Goal: Transaction & Acquisition: Purchase product/service

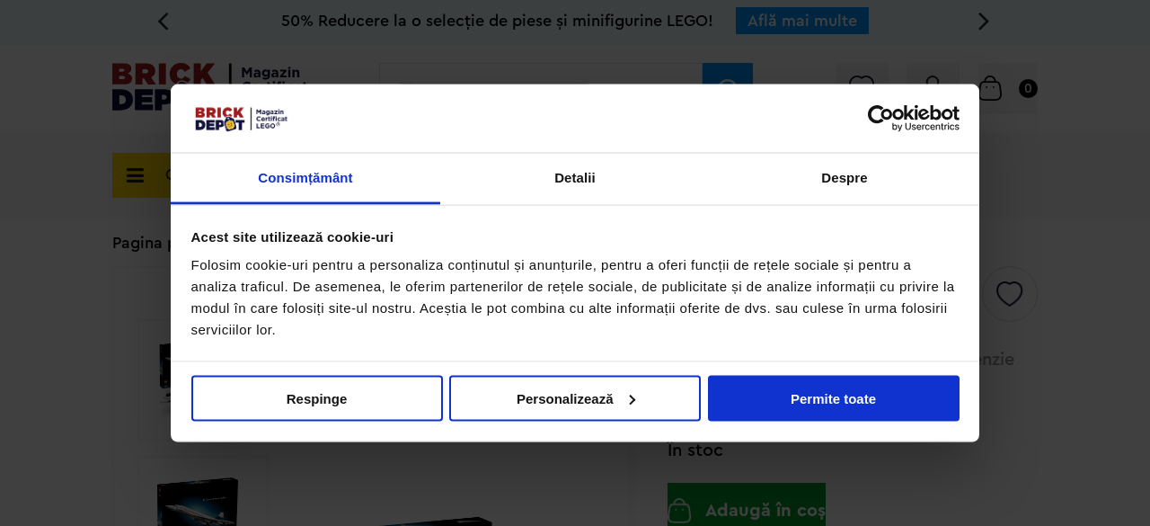
drag, startPoint x: 789, startPoint y: 404, endPoint x: 575, endPoint y: 245, distance: 266.0
click at [575, 245] on div "Consimțământ Detalii [#IABV2SETTINGS#] Despre Acest site utilizează cookie-uri …" at bounding box center [575, 263] width 809 height 359
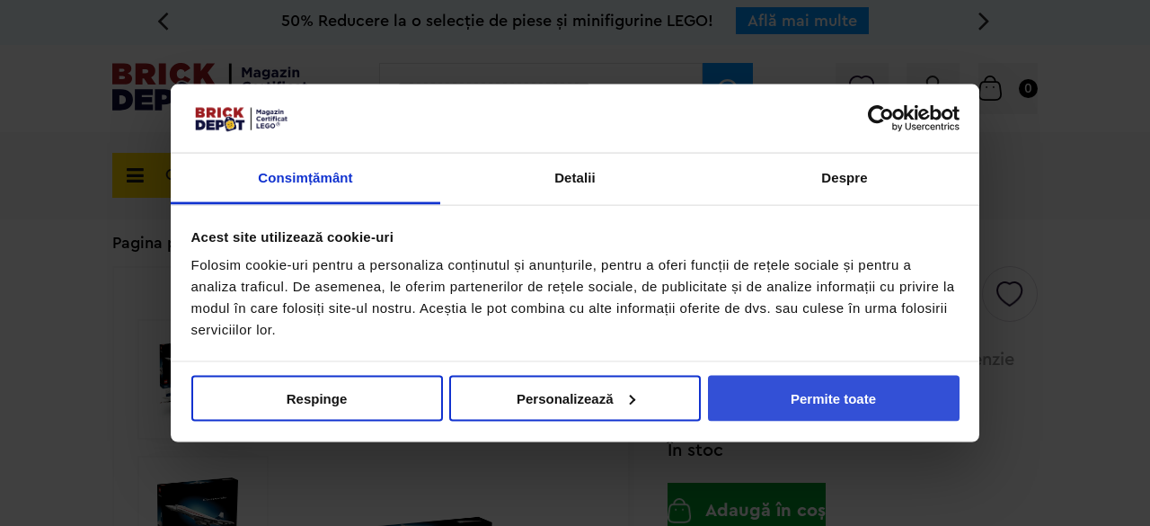
click at [732, 377] on button "Permite toate" at bounding box center [834, 398] width 252 height 46
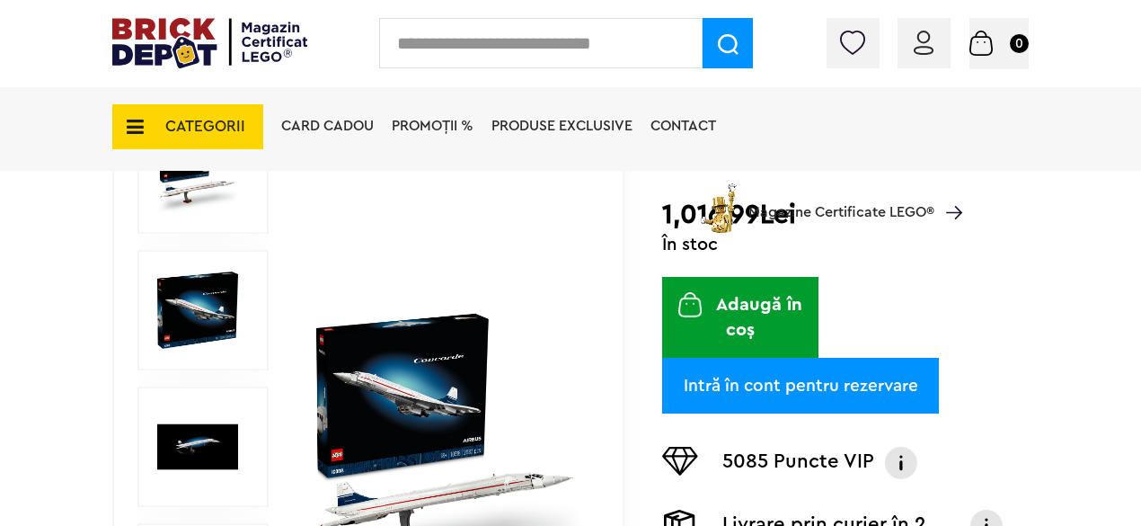
scroll to position [246, 0]
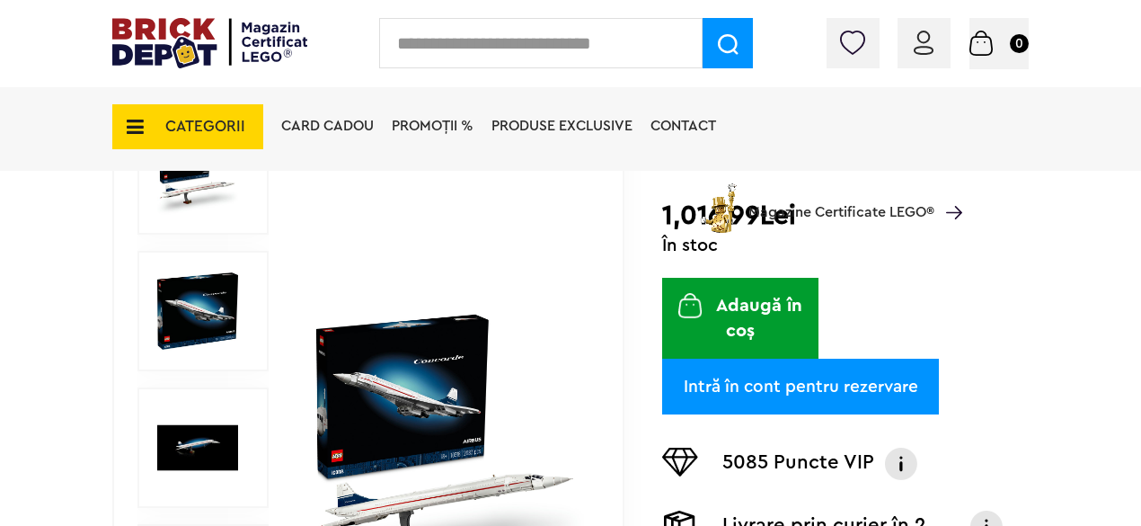
click at [237, 300] on img at bounding box center [197, 311] width 81 height 81
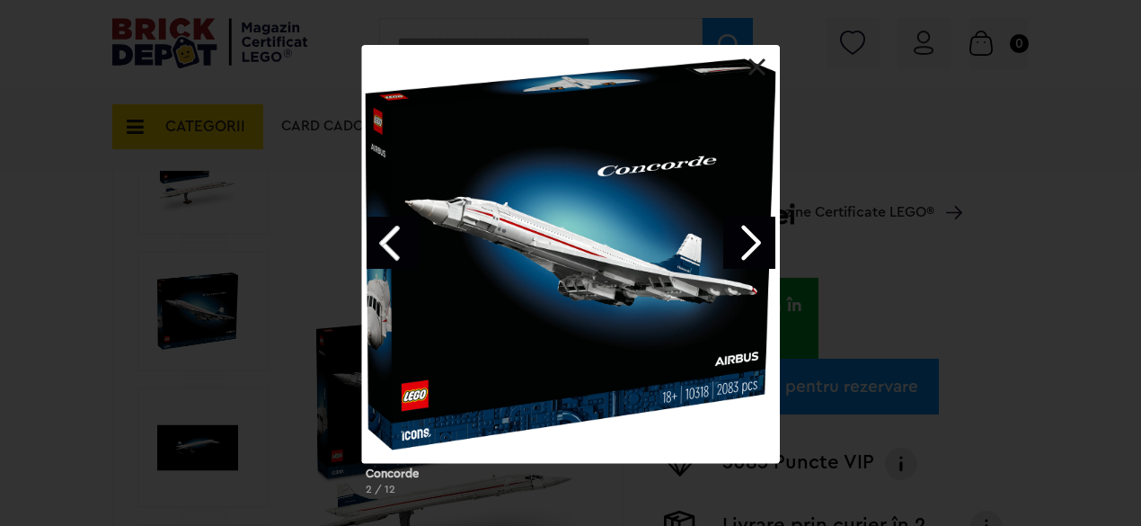
click at [759, 246] on link "Next image" at bounding box center [750, 243] width 52 height 52
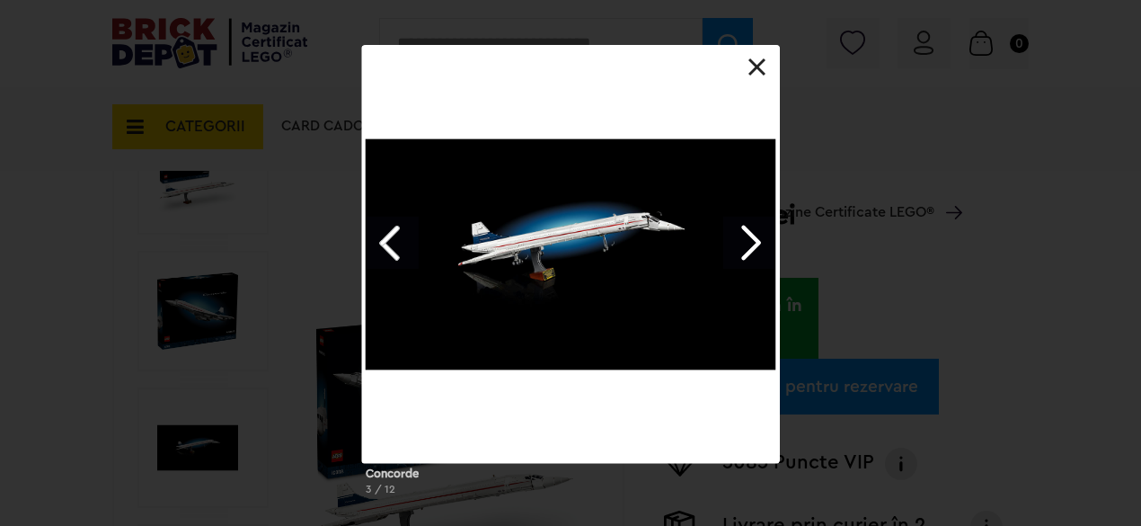
click at [759, 246] on link "Next image" at bounding box center [750, 243] width 52 height 52
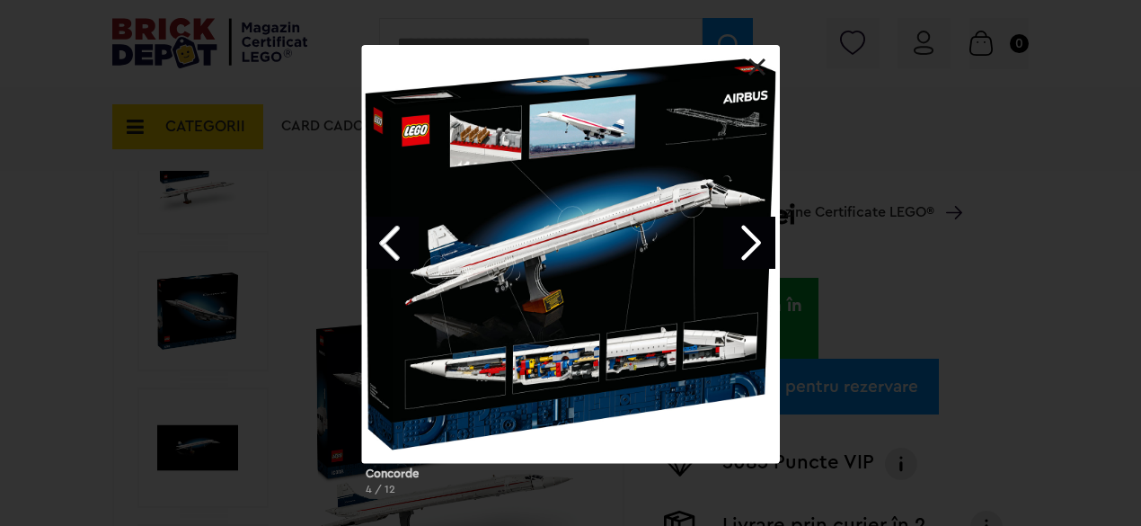
click at [759, 246] on link "Next image" at bounding box center [750, 243] width 52 height 52
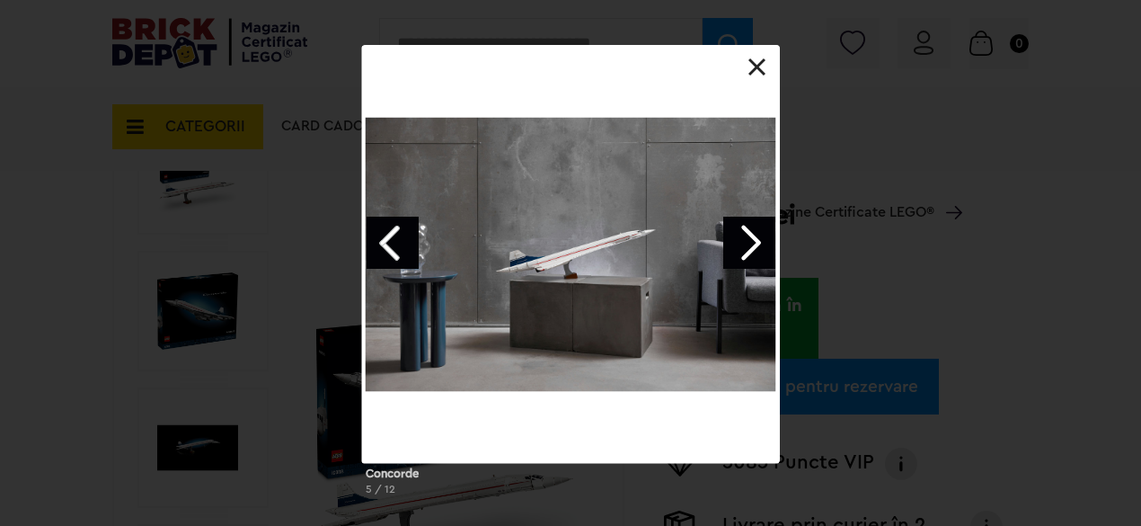
click at [759, 246] on link "Next image" at bounding box center [750, 243] width 52 height 52
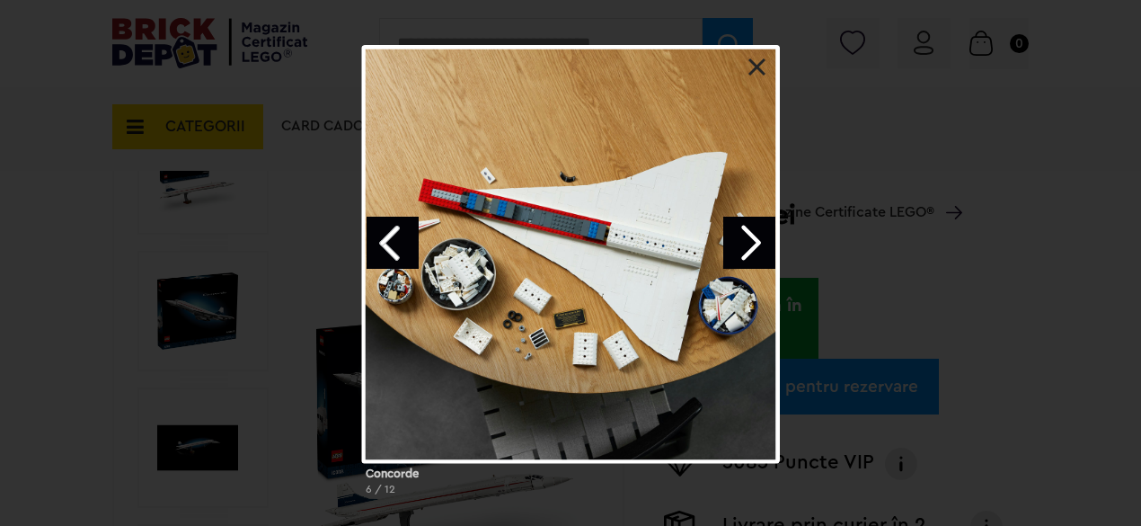
click at [759, 246] on link "Next image" at bounding box center [750, 243] width 52 height 52
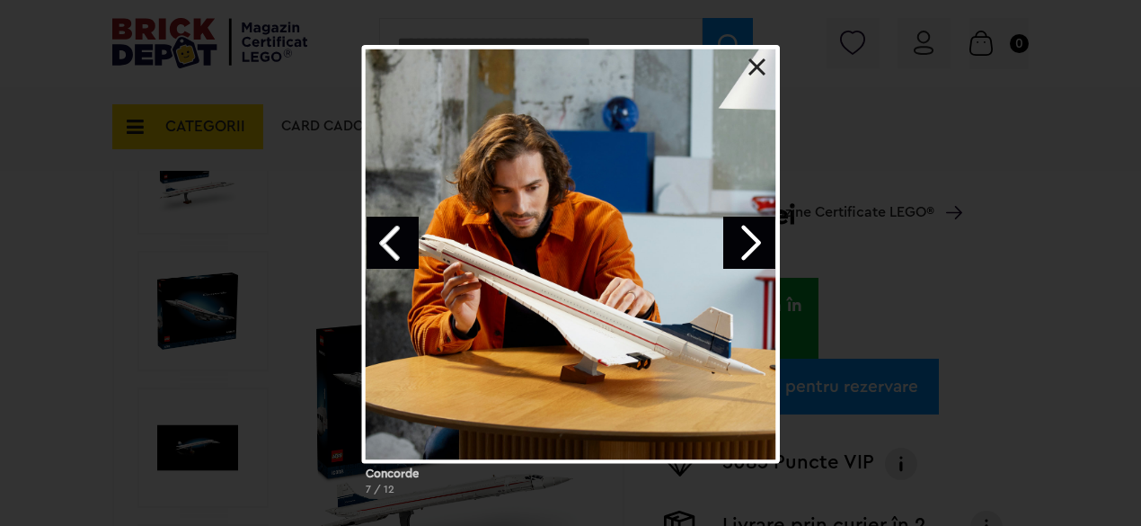
click at [759, 246] on link "Next image" at bounding box center [750, 243] width 52 height 52
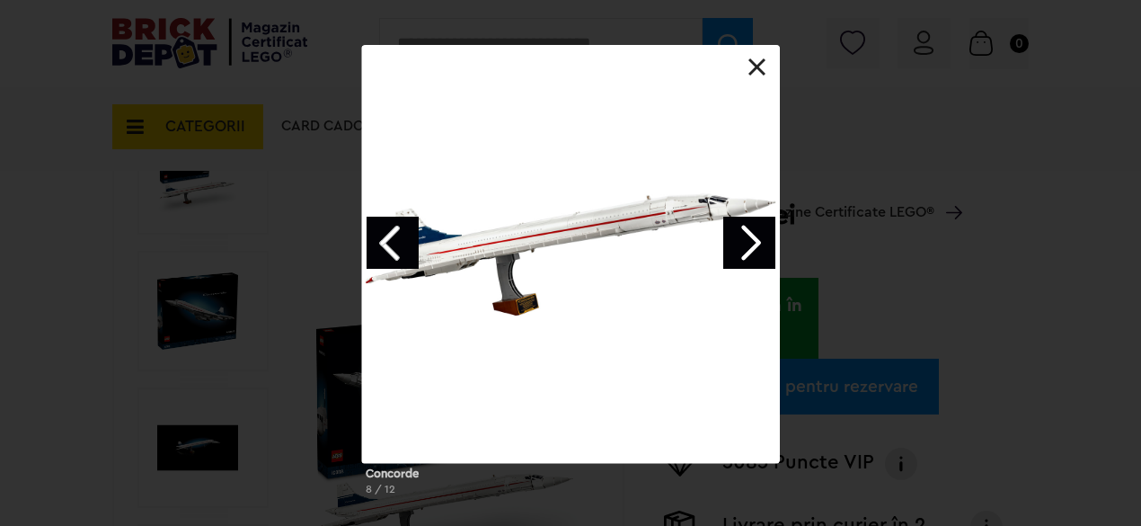
click at [759, 246] on link "Next image" at bounding box center [750, 243] width 52 height 52
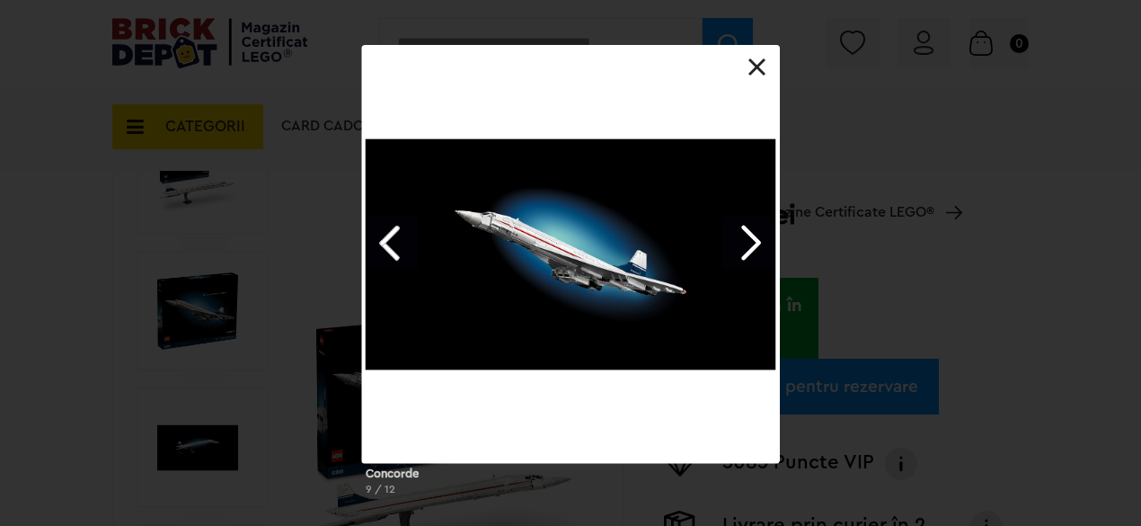
click at [759, 246] on link "Next image" at bounding box center [750, 243] width 52 height 52
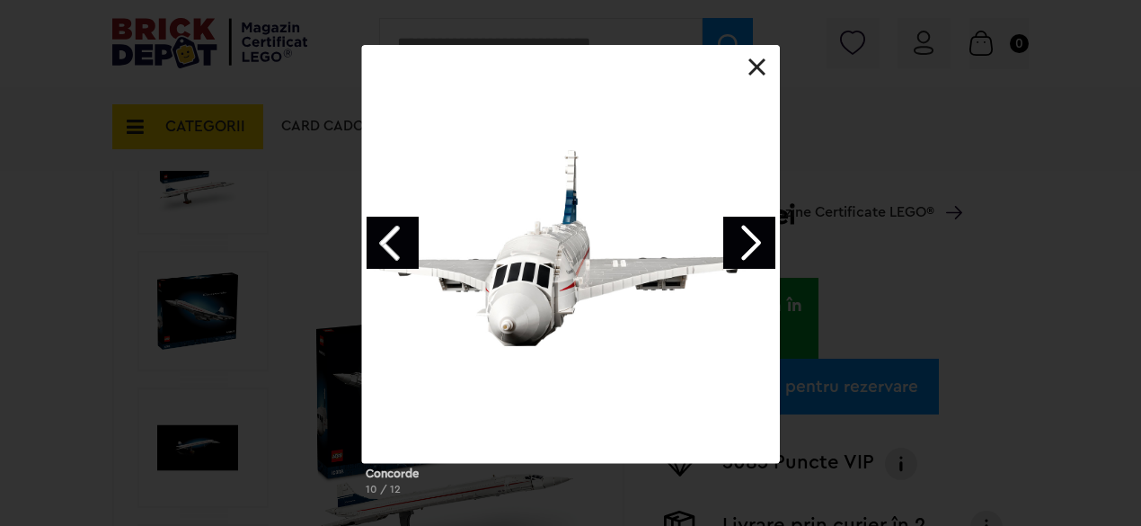
click at [759, 246] on link "Next image" at bounding box center [750, 243] width 52 height 52
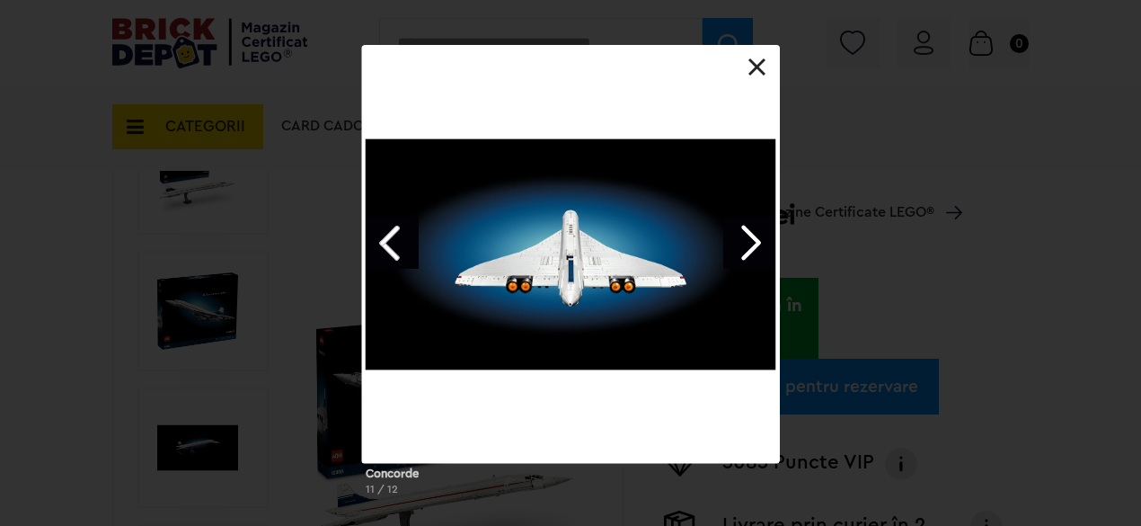
click at [759, 246] on link "Next image" at bounding box center [750, 243] width 52 height 52
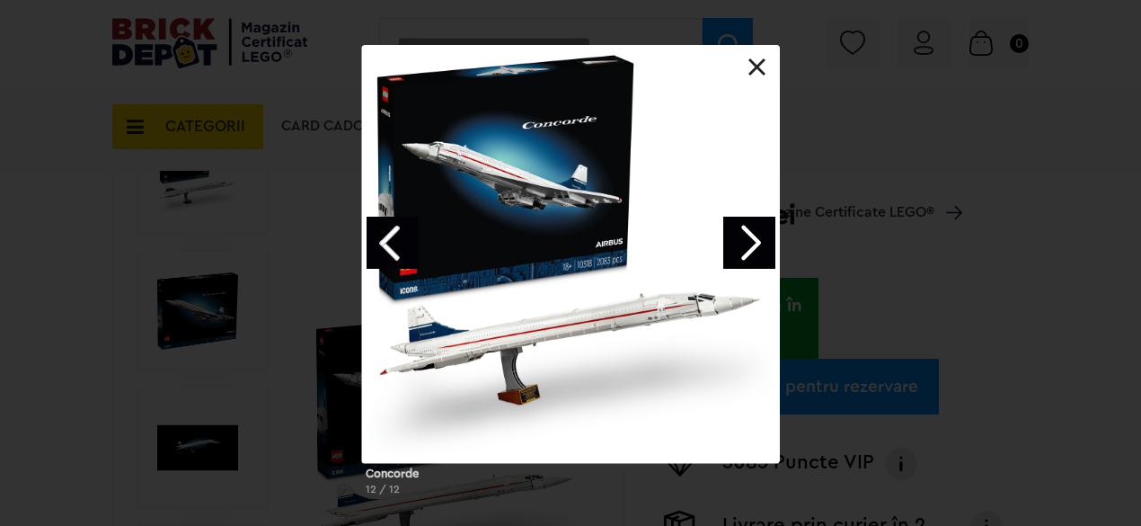
click at [759, 246] on link "Next image" at bounding box center [750, 243] width 52 height 52
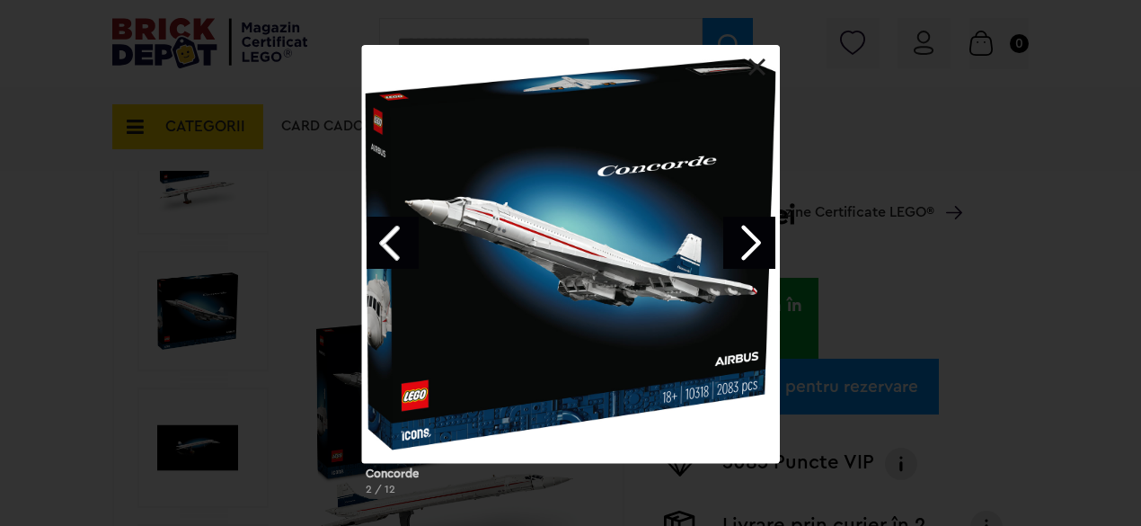
click at [759, 246] on link "Next image" at bounding box center [750, 243] width 52 height 52
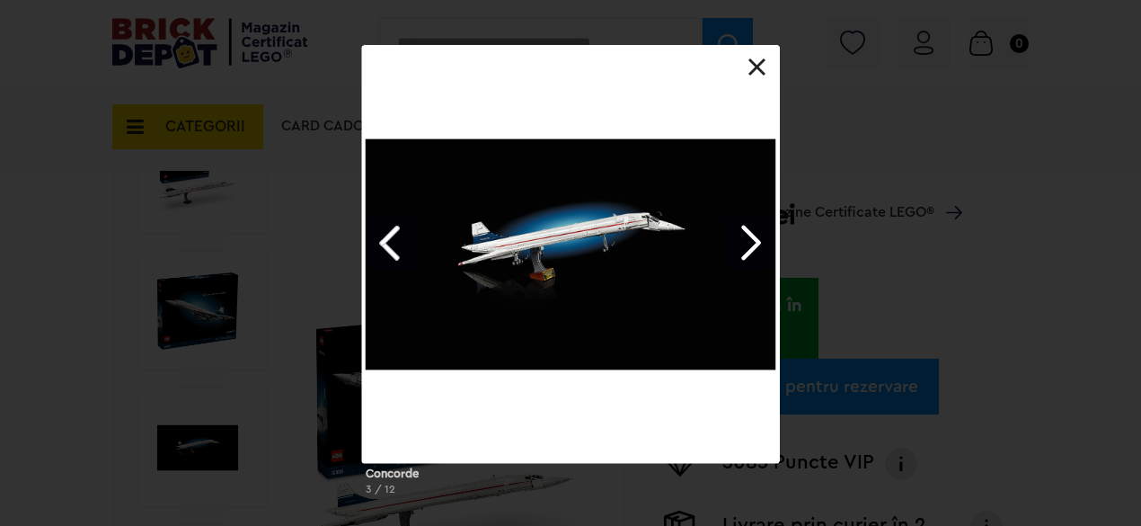
click at [759, 246] on link "Next image" at bounding box center [750, 243] width 52 height 52
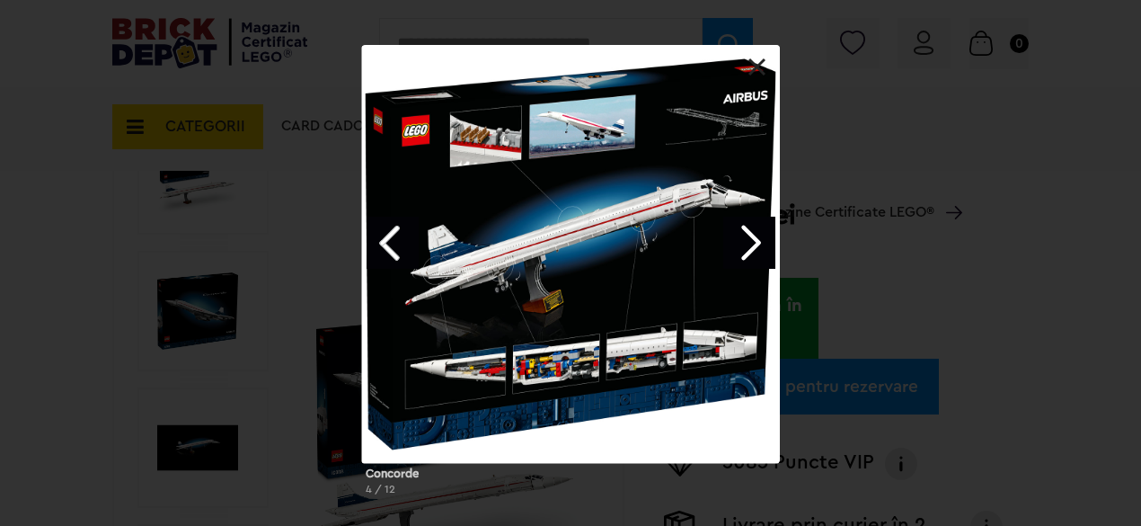
click at [759, 246] on link "Next image" at bounding box center [750, 243] width 52 height 52
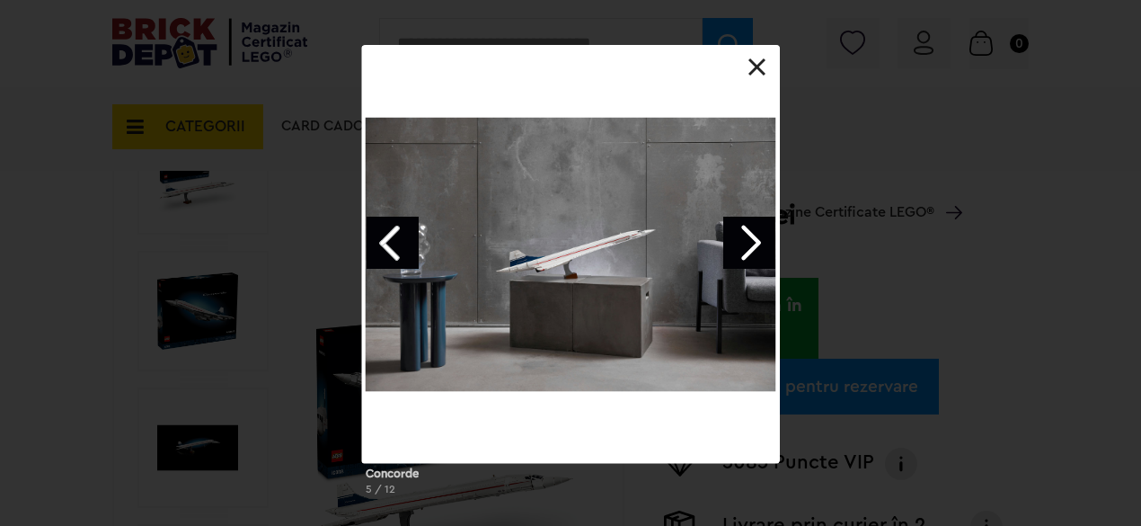
click at [388, 244] on link "Previous image" at bounding box center [393, 243] width 52 height 52
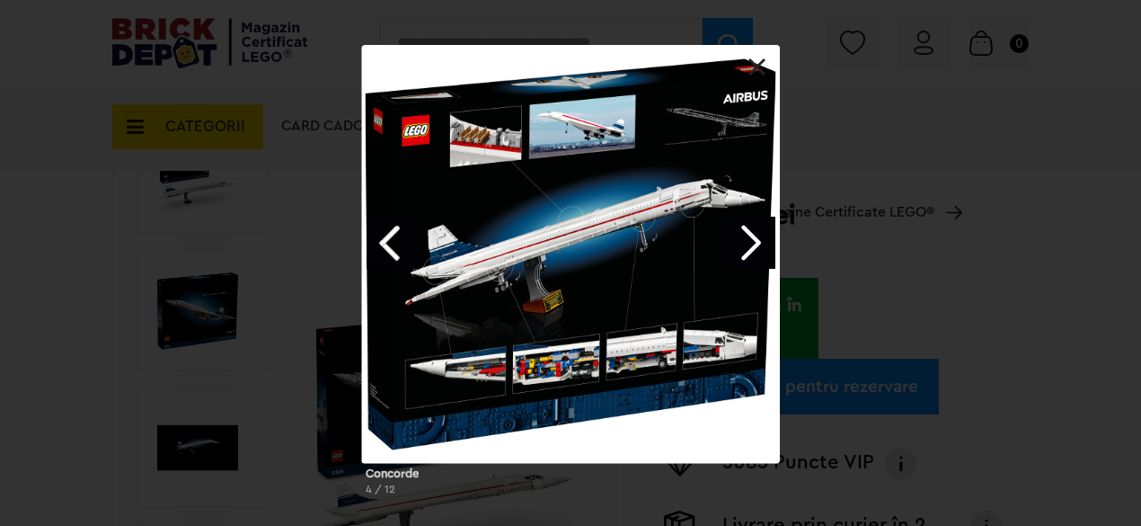
click at [758, 71] on link at bounding box center [758, 67] width 18 height 18
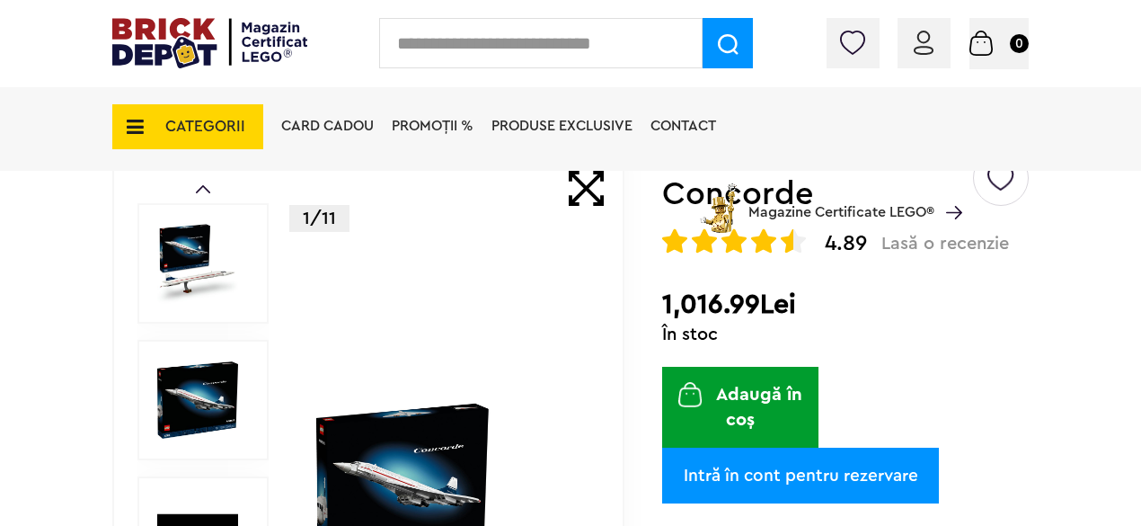
scroll to position [0, 0]
